Goal: Task Accomplishment & Management: Manage account settings

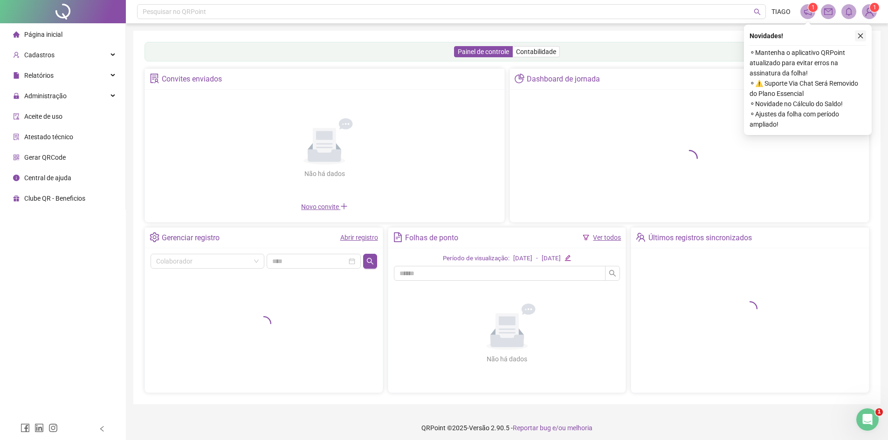
click at [861, 35] on icon "close" at bounding box center [860, 36] width 5 height 5
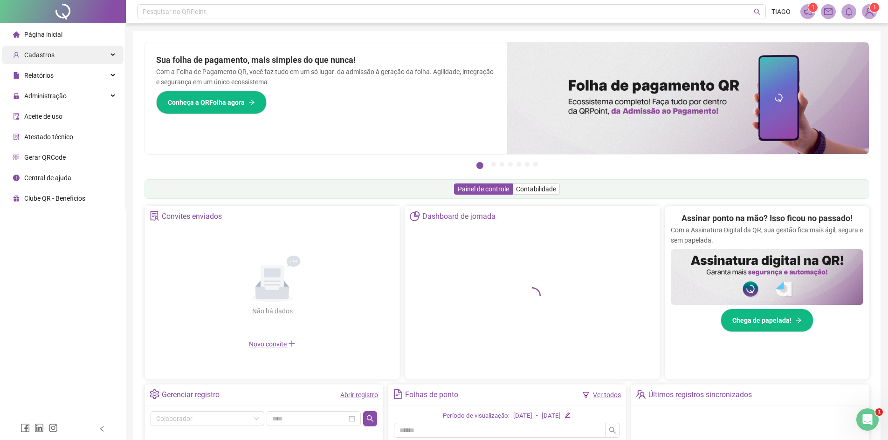
click at [112, 56] on div "Cadastros" at bounding box center [63, 55] width 122 height 19
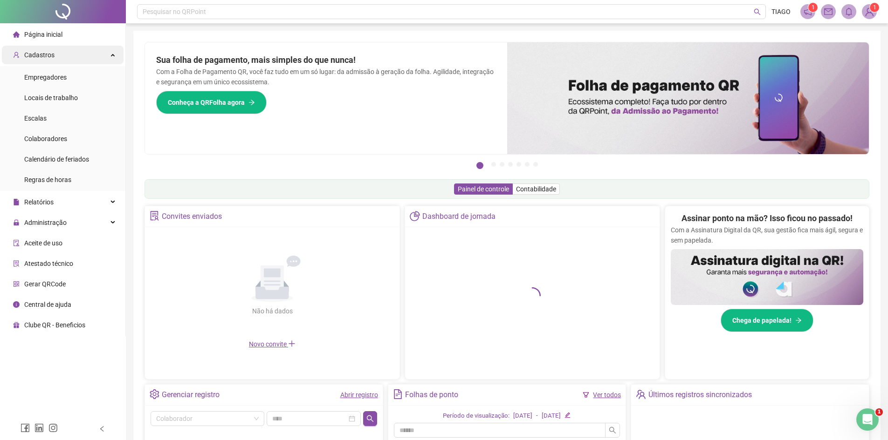
click at [113, 57] on div "Cadastros" at bounding box center [63, 55] width 122 height 19
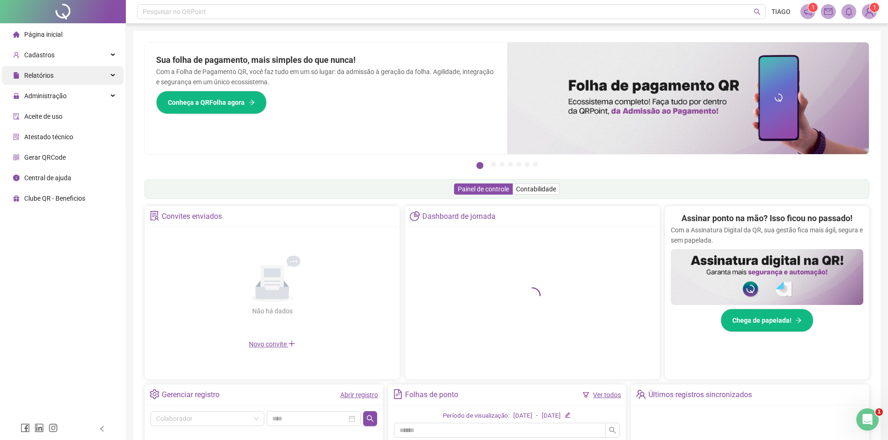
click at [114, 78] on div "Relatórios" at bounding box center [63, 75] width 122 height 19
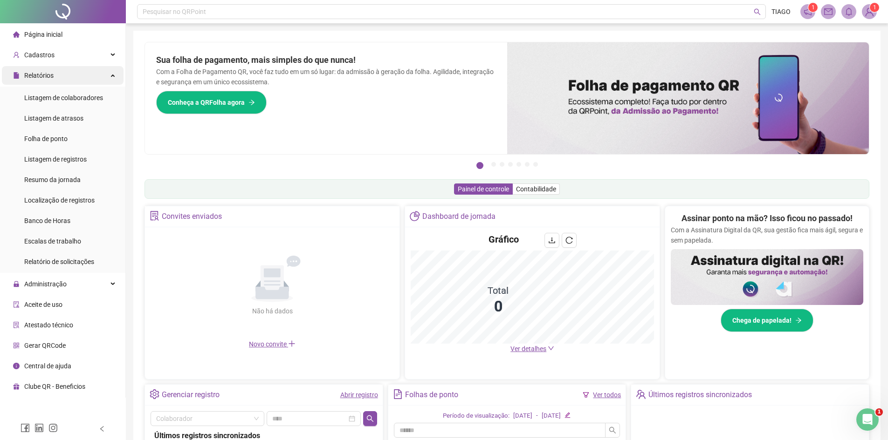
click at [115, 78] on div "Relatórios" at bounding box center [63, 75] width 122 height 19
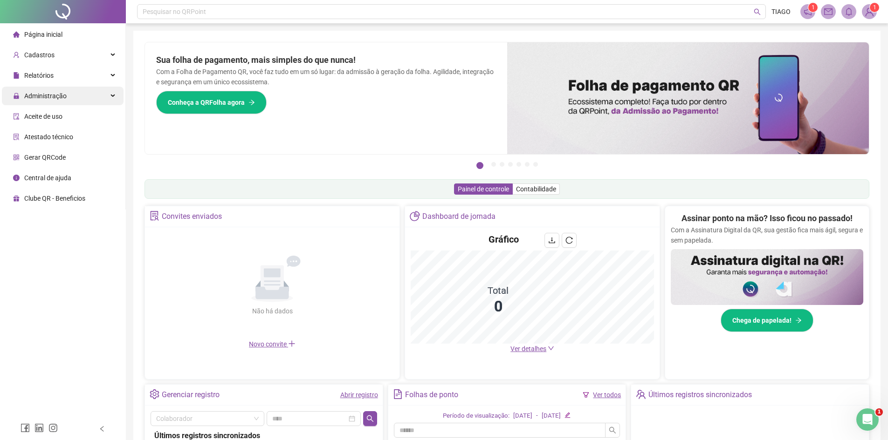
click at [113, 94] on div "Administração" at bounding box center [63, 96] width 122 height 19
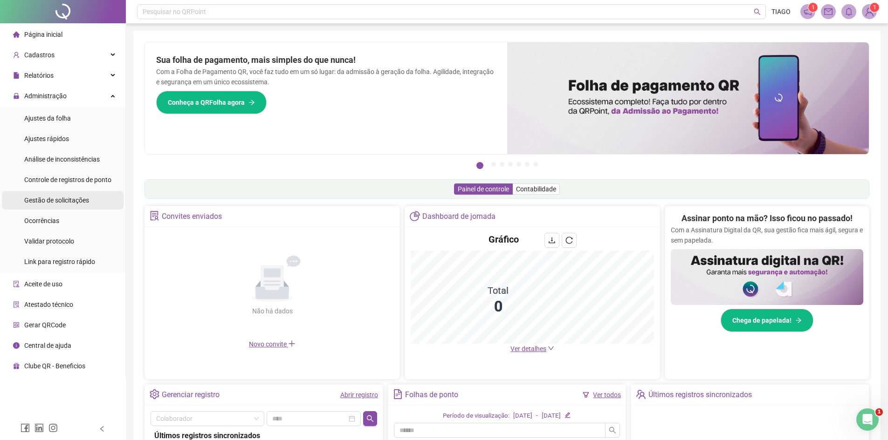
click at [101, 203] on li "Gestão de solicitações" at bounding box center [63, 200] width 122 height 19
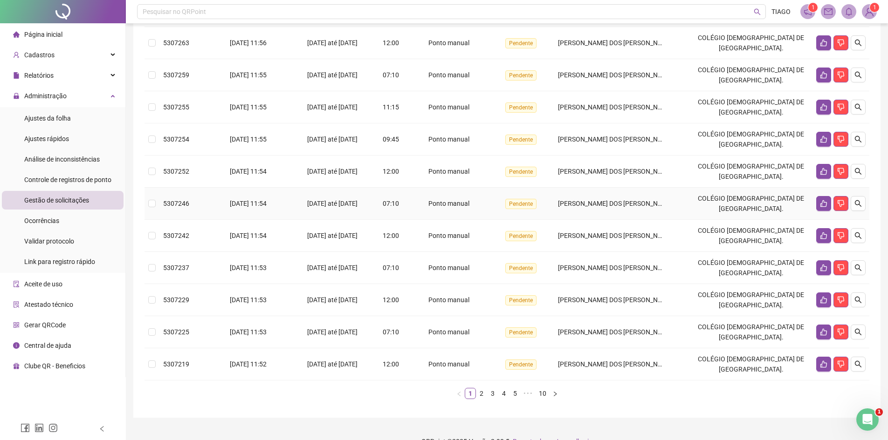
scroll to position [172, 0]
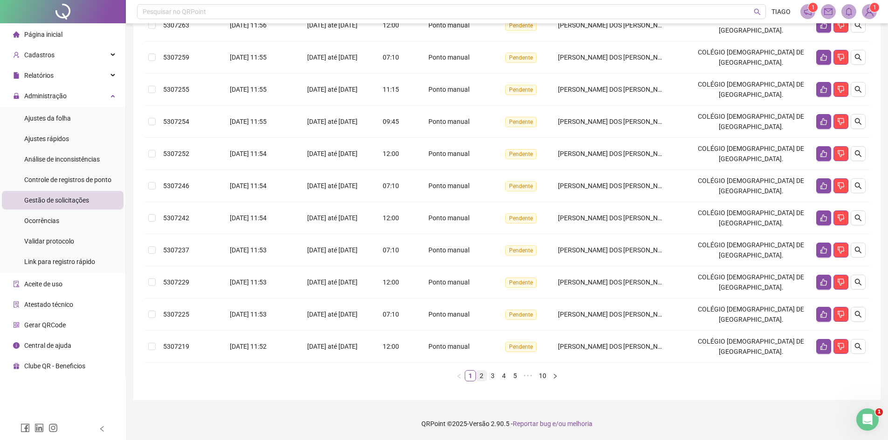
click at [481, 375] on link "2" at bounding box center [481, 376] width 10 height 10
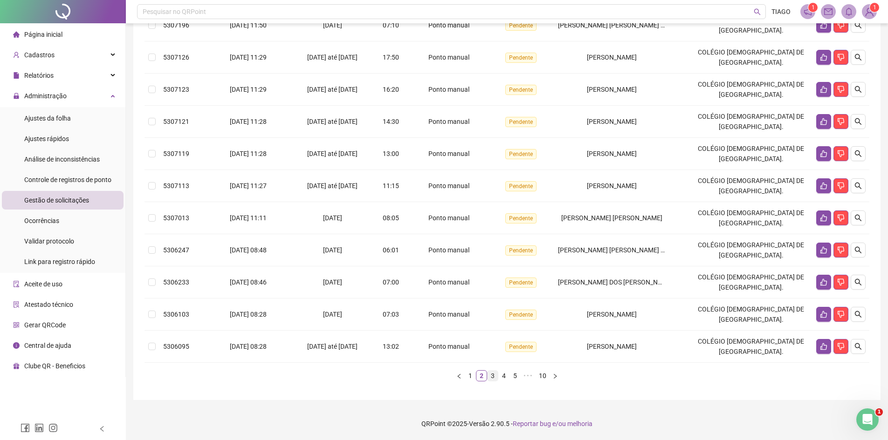
click at [494, 377] on link "3" at bounding box center [493, 376] width 10 height 10
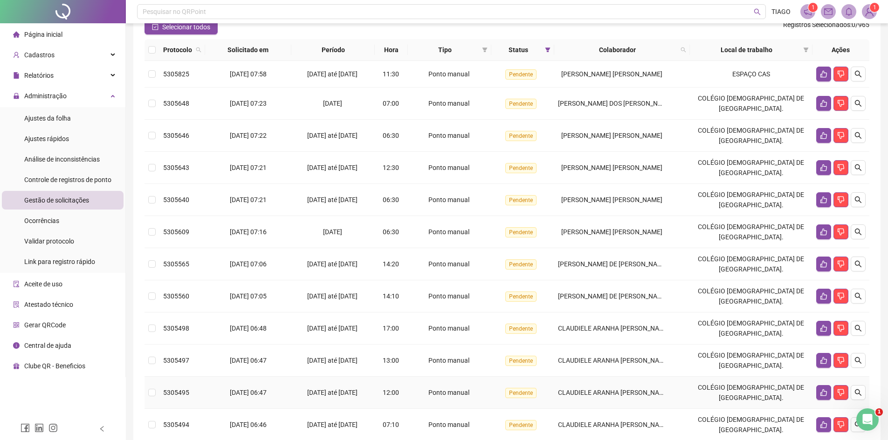
scroll to position [27, 0]
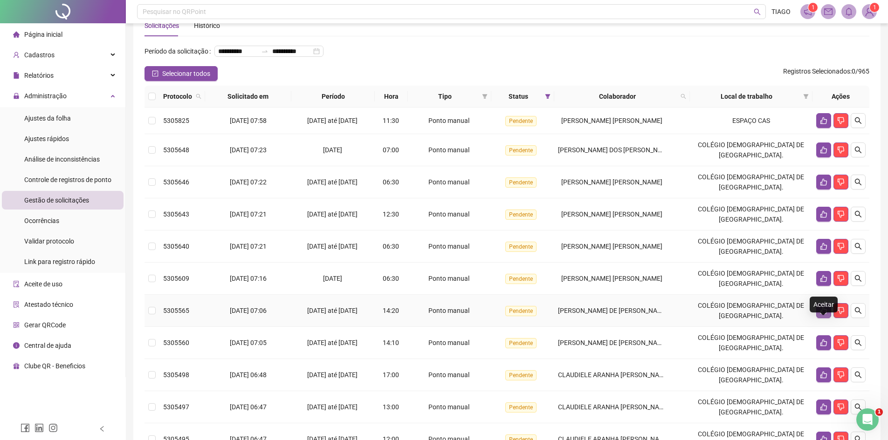
click at [820, 315] on icon "like" at bounding box center [823, 310] width 7 height 7
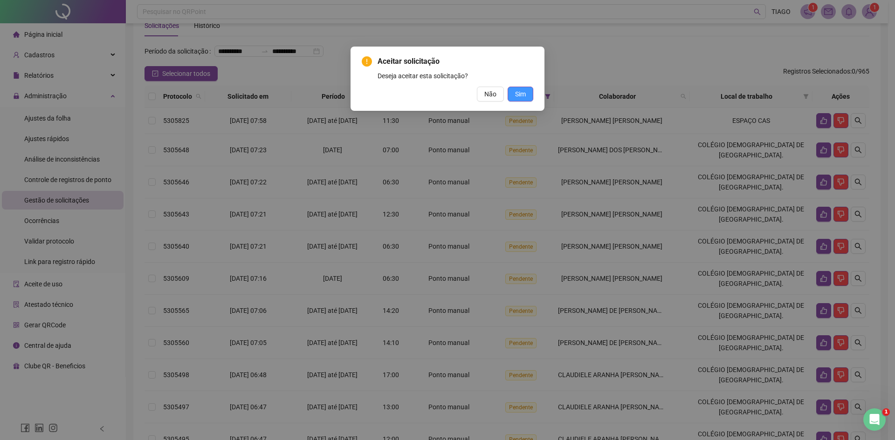
click at [518, 92] on span "Sim" at bounding box center [520, 94] width 11 height 10
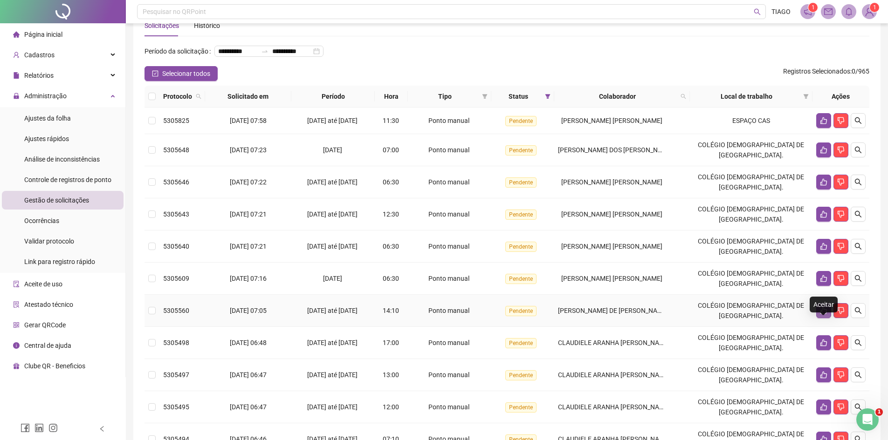
click at [821, 315] on icon "like" at bounding box center [823, 311] width 7 height 7
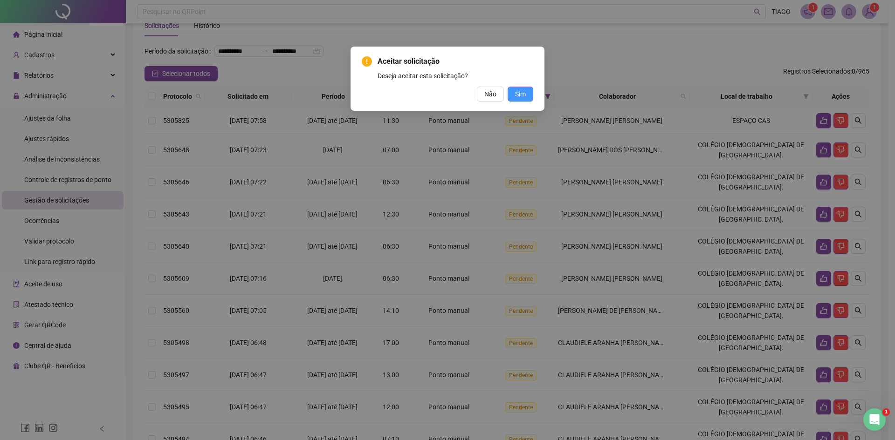
click at [519, 92] on span "Sim" at bounding box center [520, 94] width 11 height 10
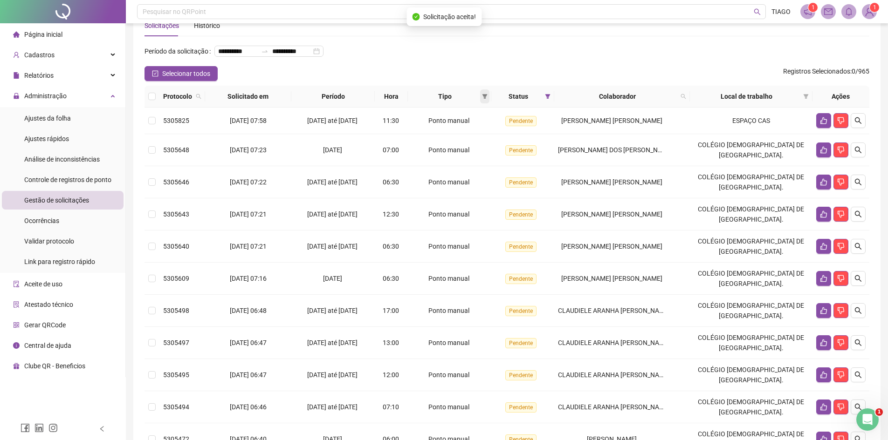
click at [489, 103] on span at bounding box center [484, 96] width 9 height 14
click at [488, 178] on span "OK" at bounding box center [485, 178] width 9 height 10
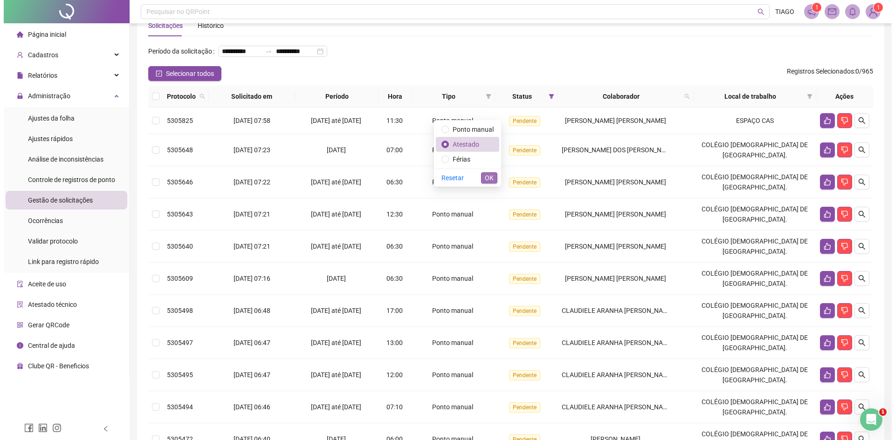
scroll to position [0, 0]
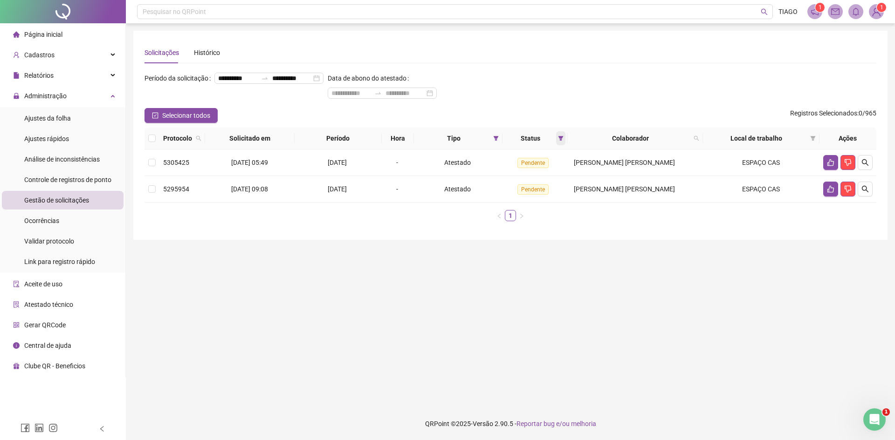
click at [561, 140] on icon "filter" at bounding box center [561, 139] width 6 height 6
click at [555, 206] on span "OK" at bounding box center [555, 206] width 9 height 10
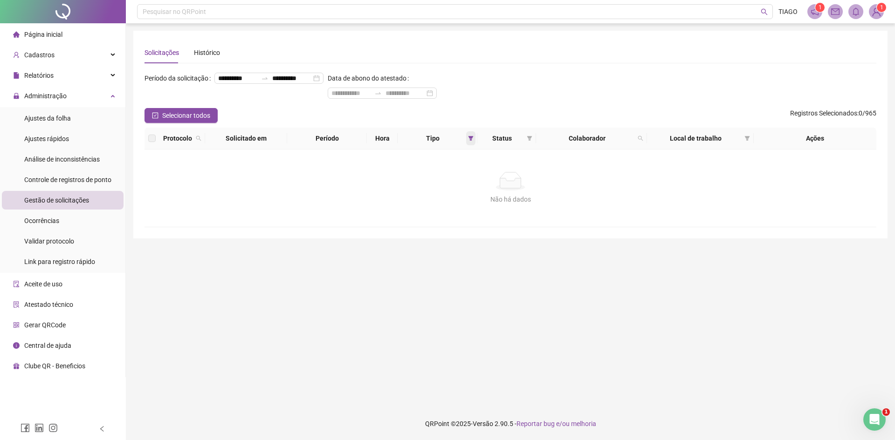
click at [470, 138] on icon "filter" at bounding box center [470, 138] width 5 height 5
click at [428, 205] on span "Resetar" at bounding box center [426, 205] width 22 height 10
click at [366, 208] on div "Não há dados Não há dados" at bounding box center [510, 188] width 732 height 77
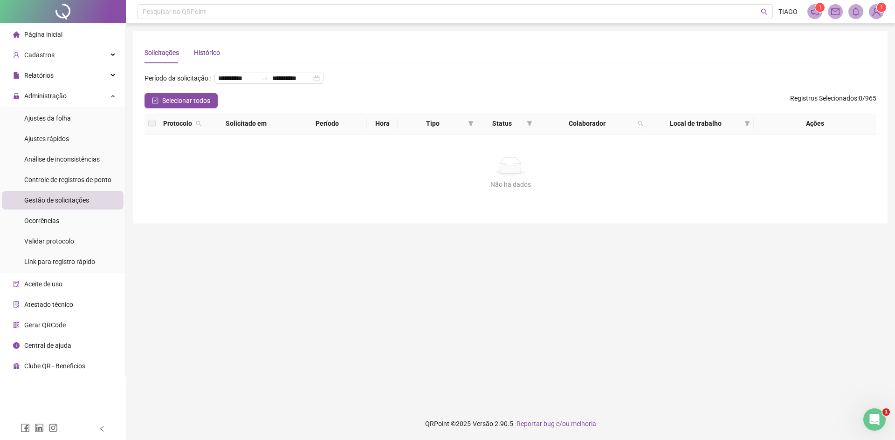
click at [198, 52] on div "Histórico" at bounding box center [207, 53] width 26 height 10
